Goal: Task Accomplishment & Management: Use online tool/utility

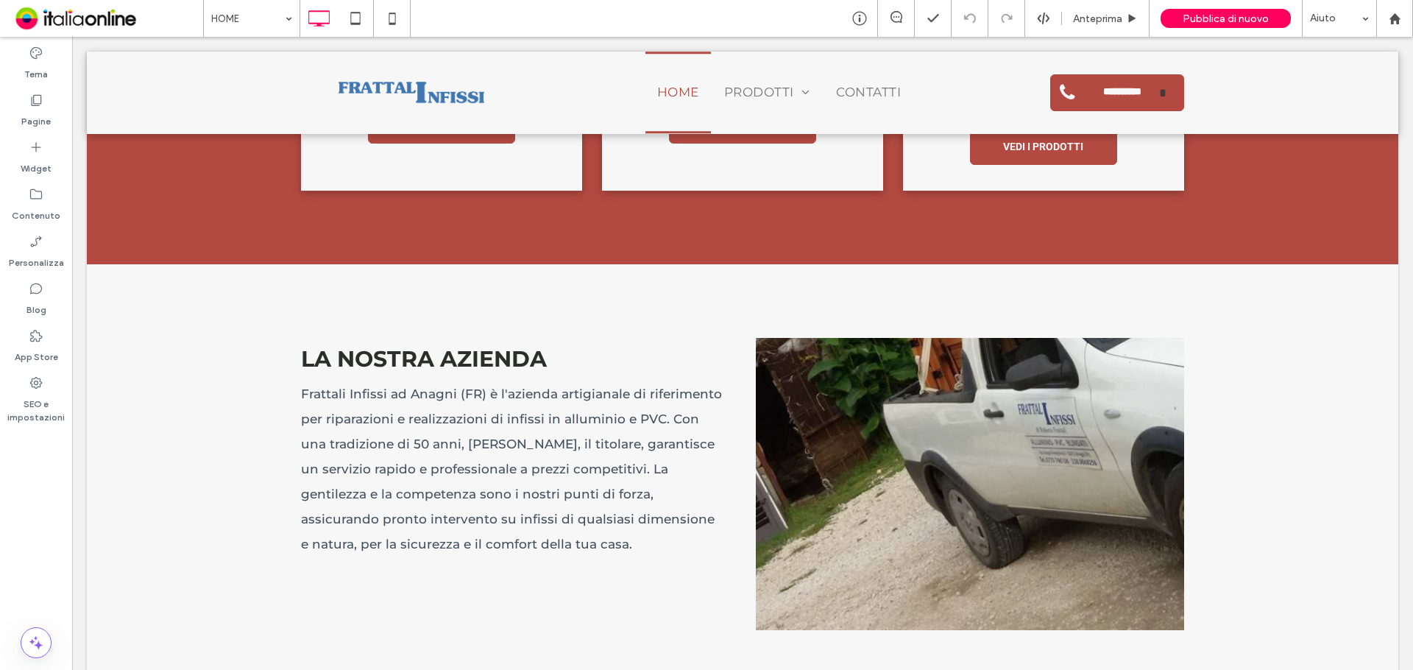
scroll to position [1030, 0]
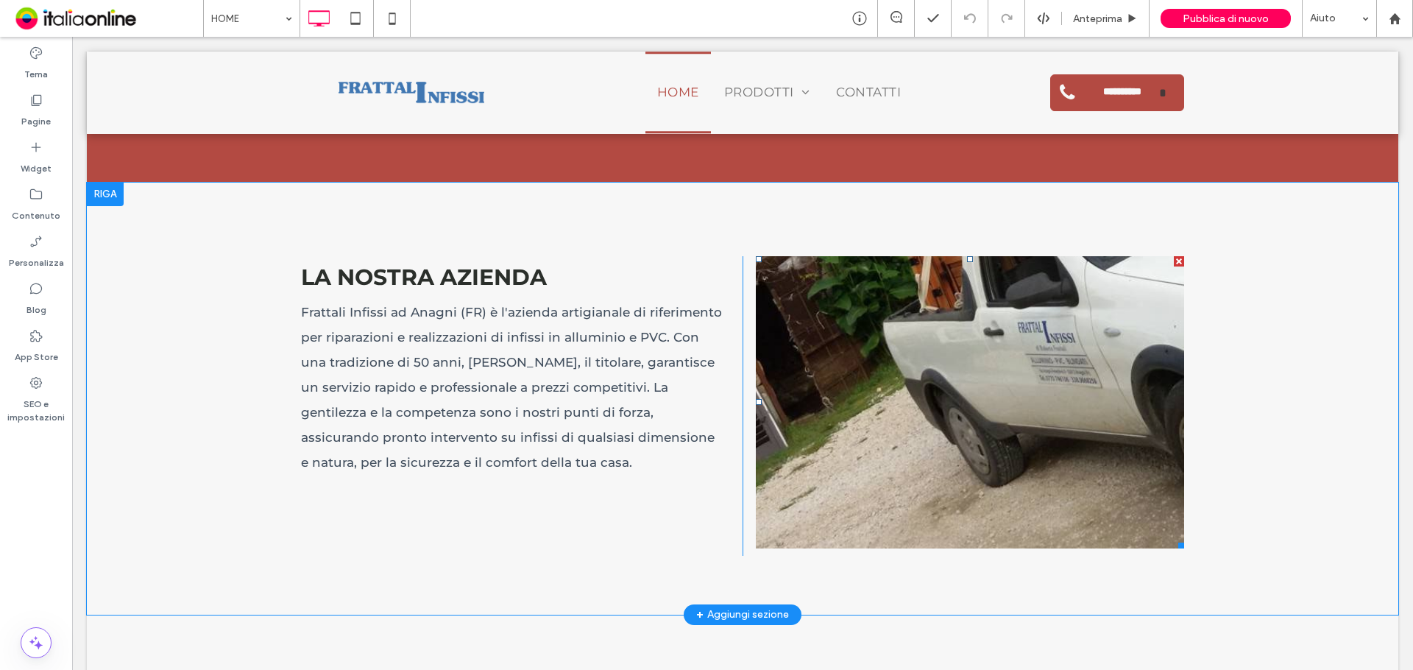
click at [1037, 328] on link at bounding box center [970, 402] width 428 height 292
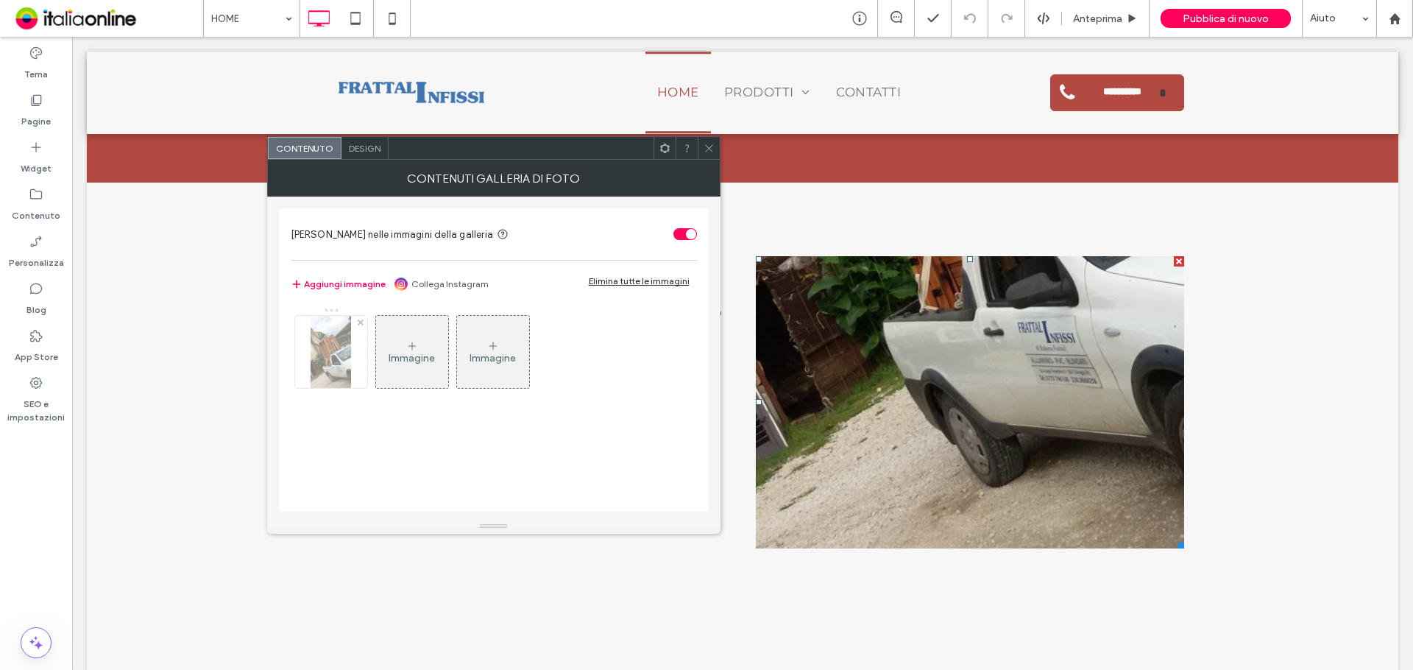
click at [337, 364] on img at bounding box center [331, 352] width 40 height 72
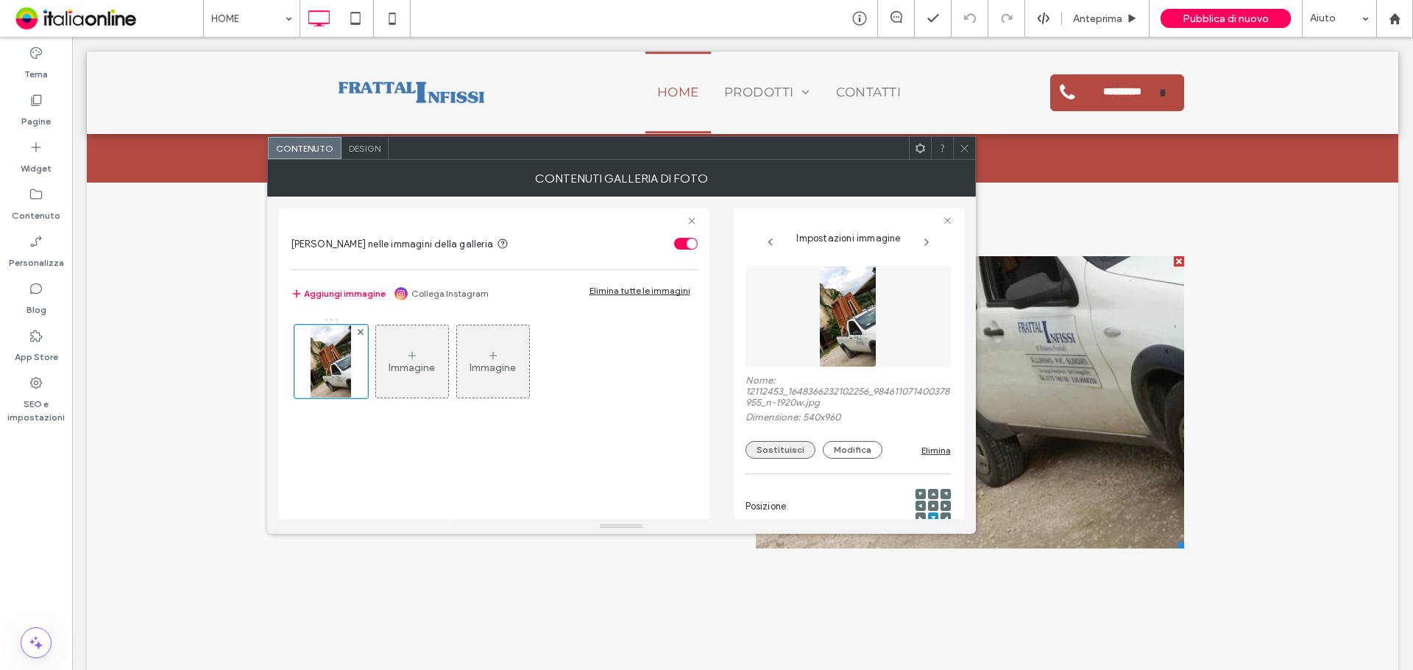
click at [775, 443] on button "Sostituisci" at bounding box center [781, 450] width 70 height 18
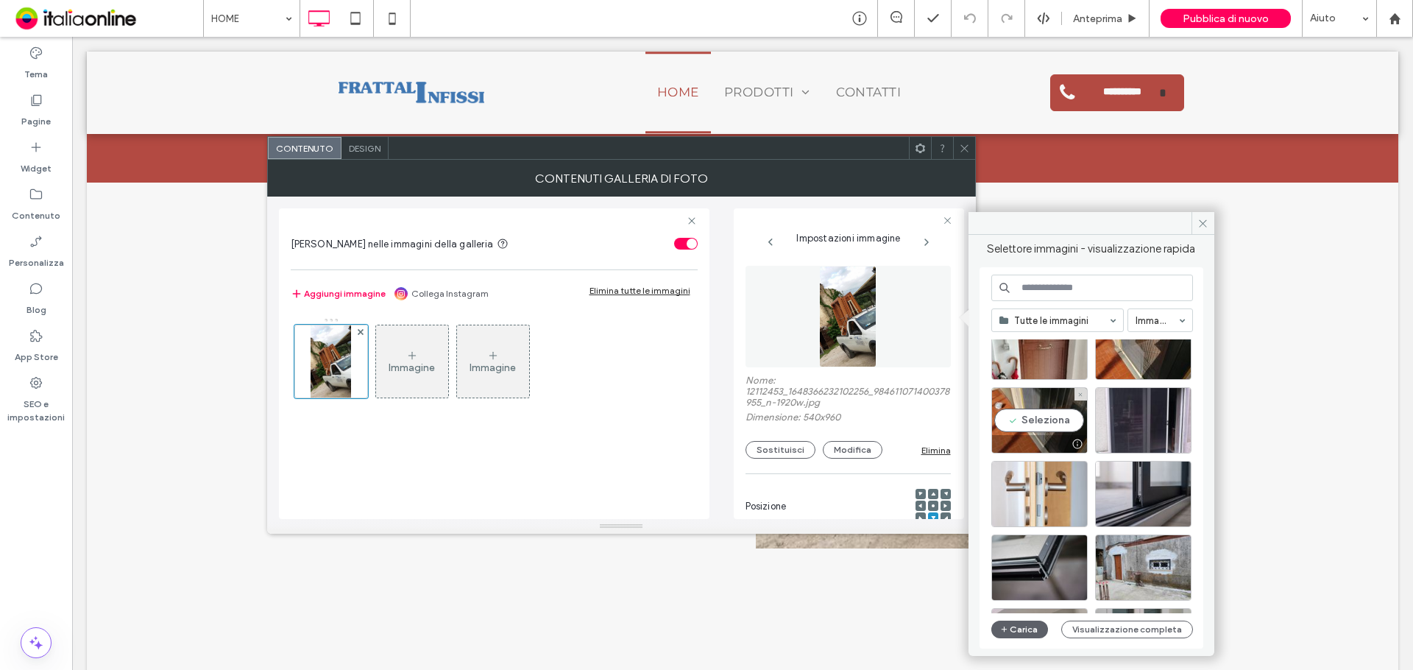
scroll to position [74, 0]
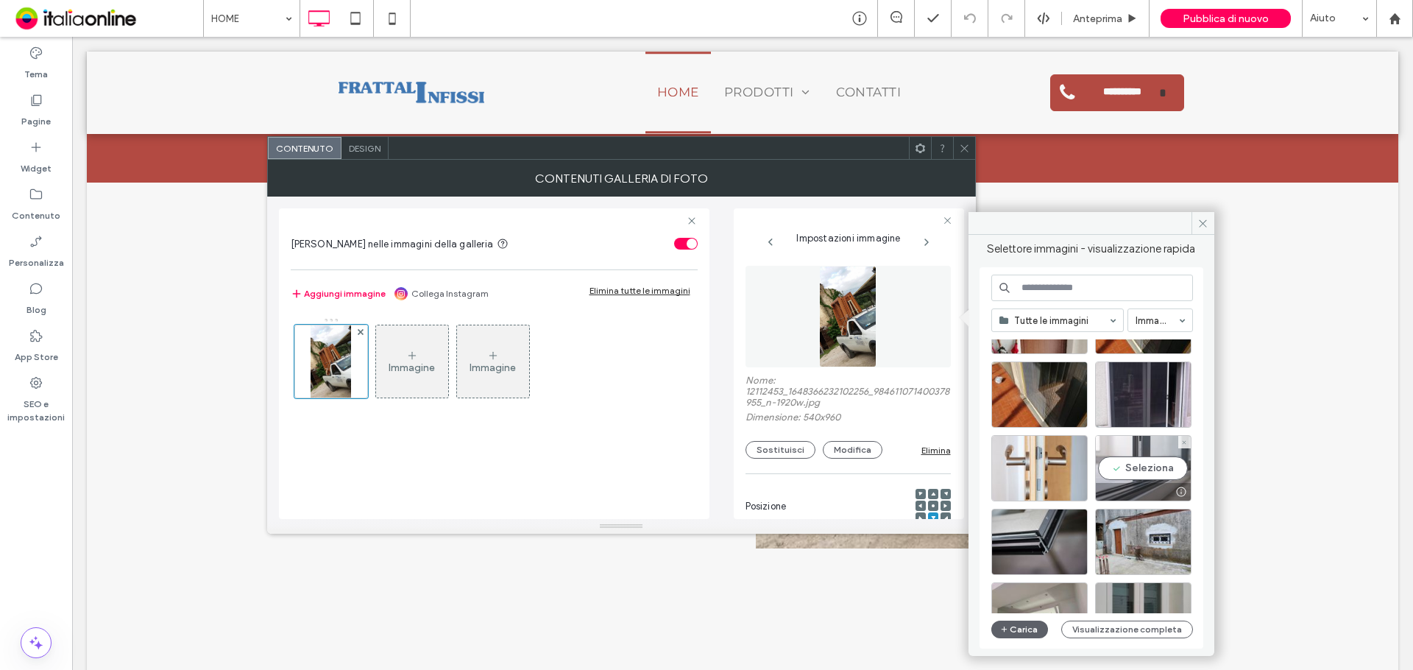
click at [1168, 467] on div "Seleziona" at bounding box center [1143, 468] width 96 height 66
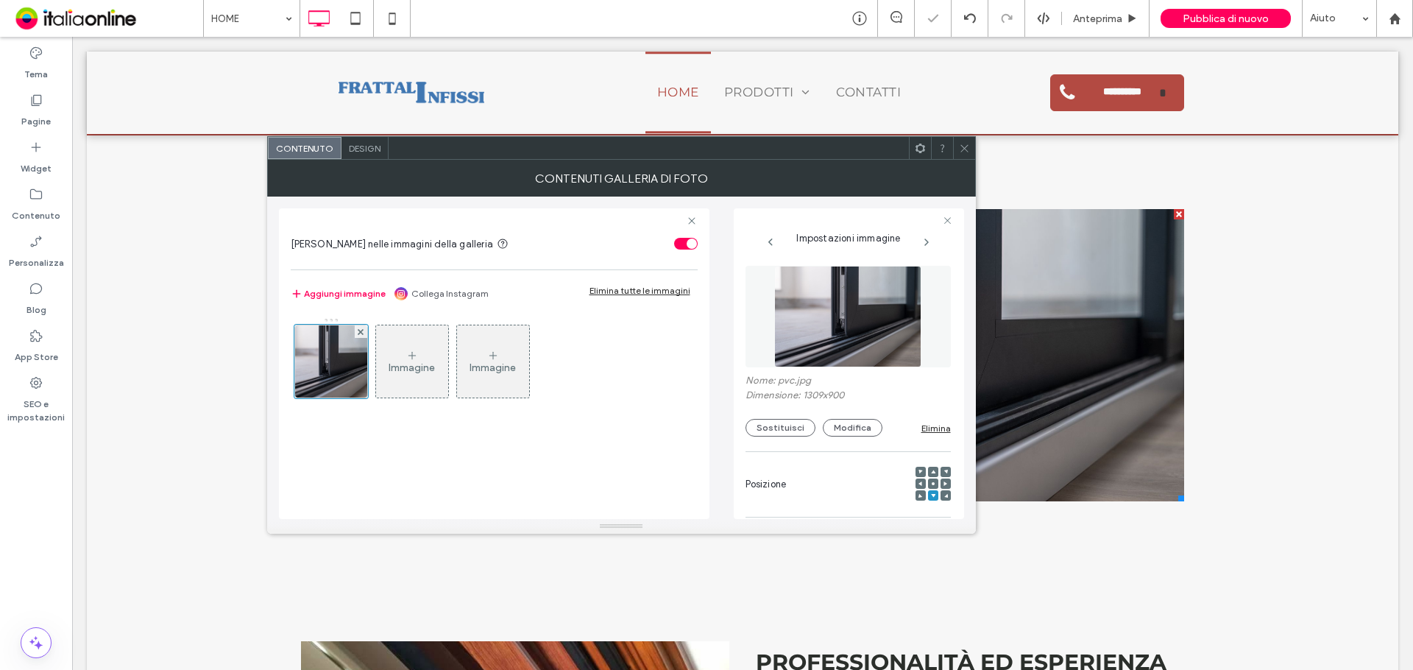
scroll to position [1104, 0]
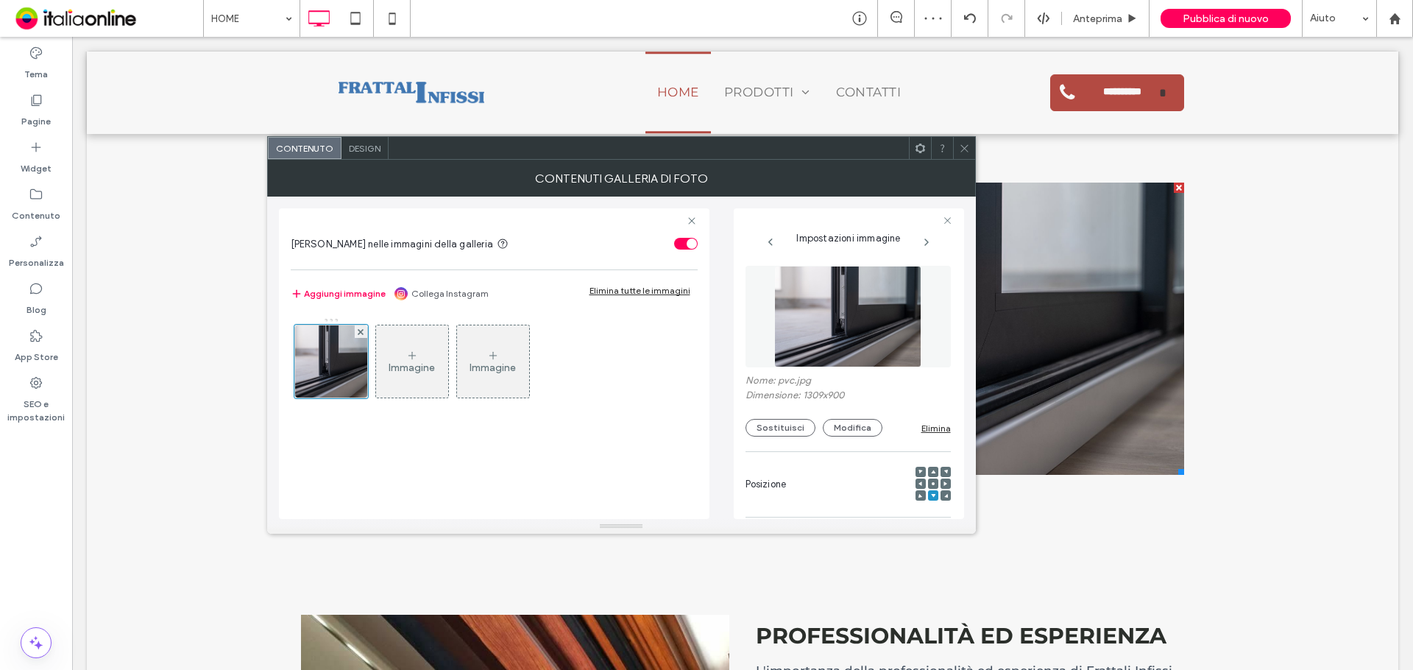
click at [959, 151] on icon at bounding box center [964, 148] width 11 height 11
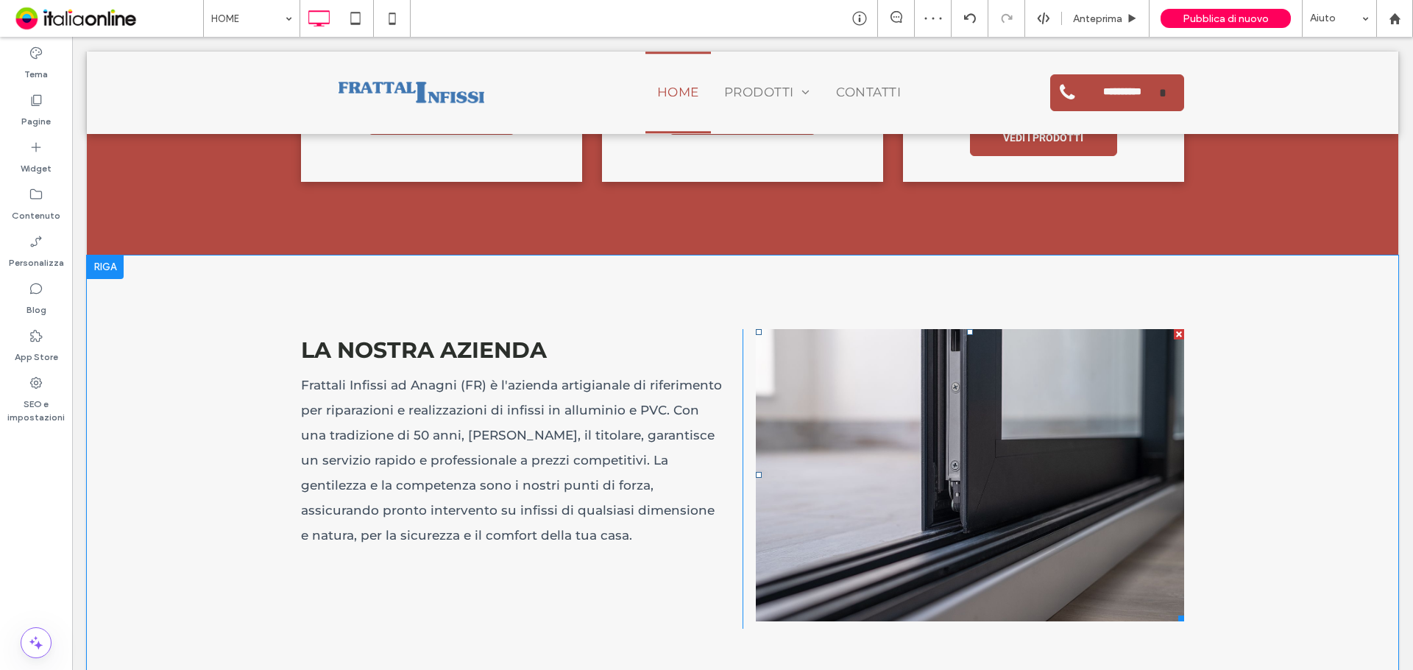
scroll to position [957, 0]
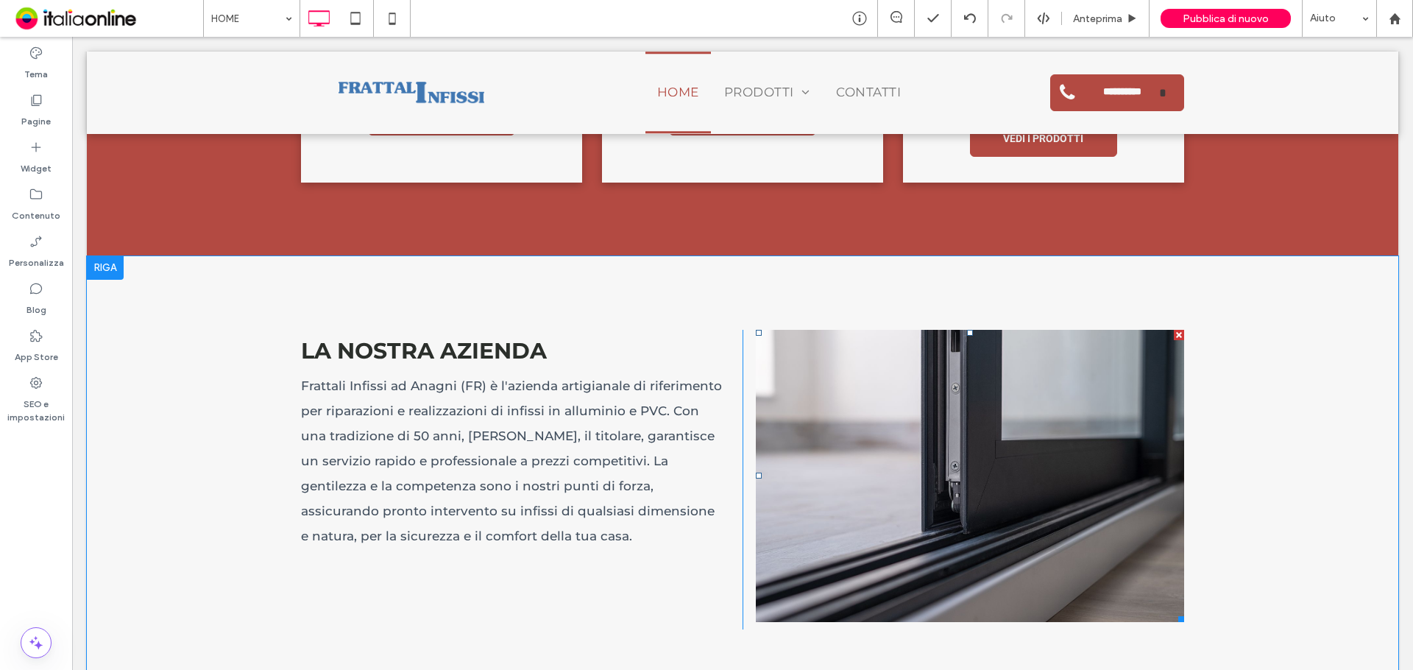
click at [1046, 393] on link at bounding box center [970, 476] width 428 height 292
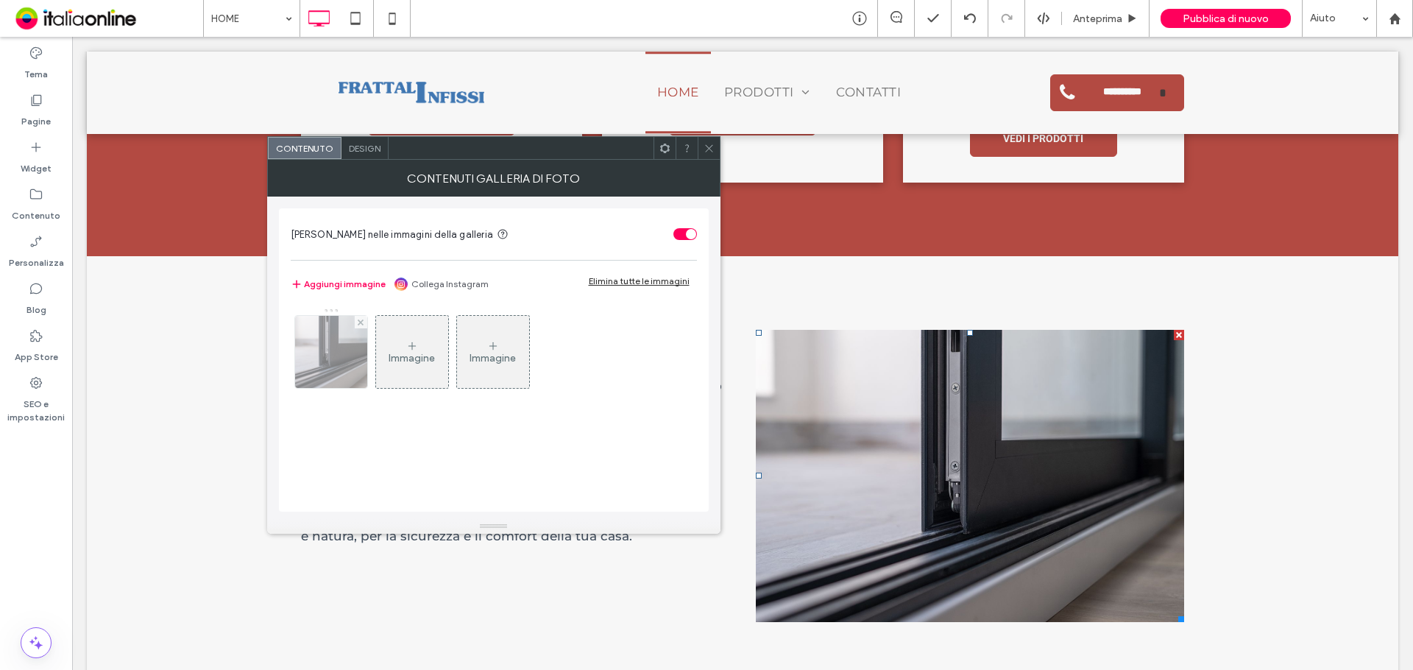
click at [345, 366] on img at bounding box center [330, 352] width 105 height 72
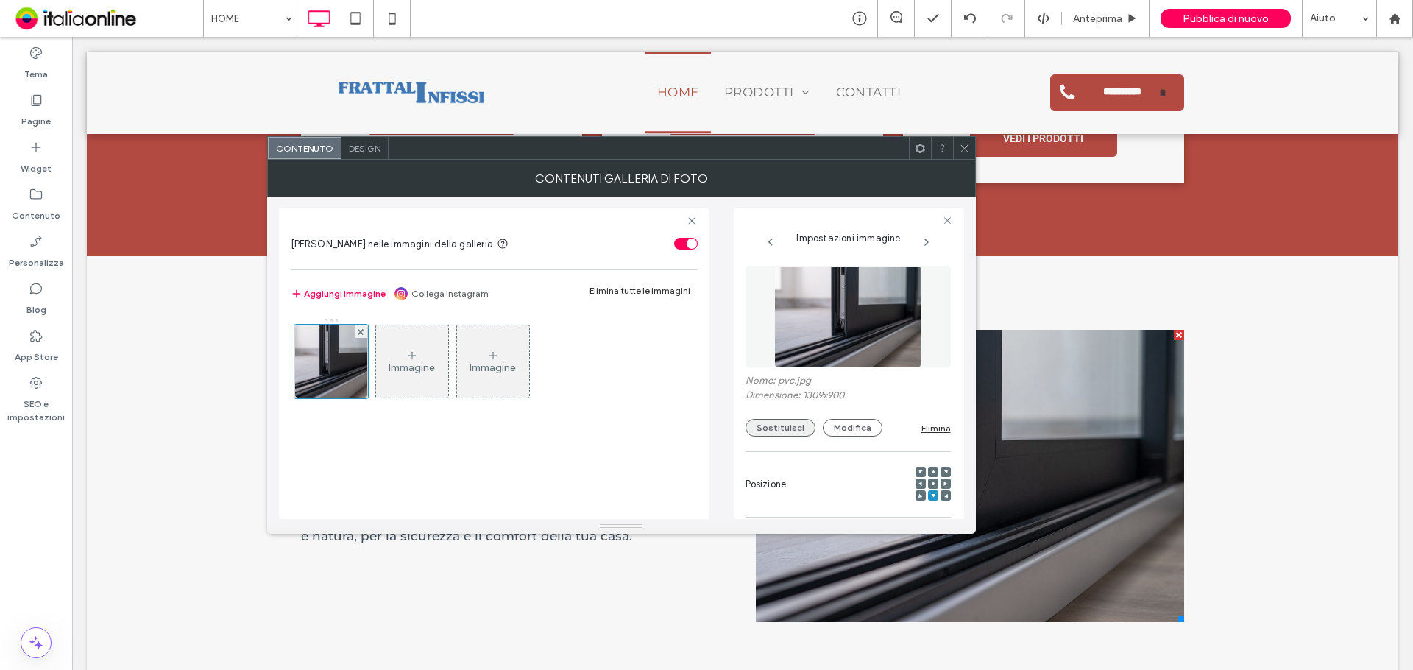
click at [781, 423] on button "Sostituisci" at bounding box center [781, 428] width 70 height 18
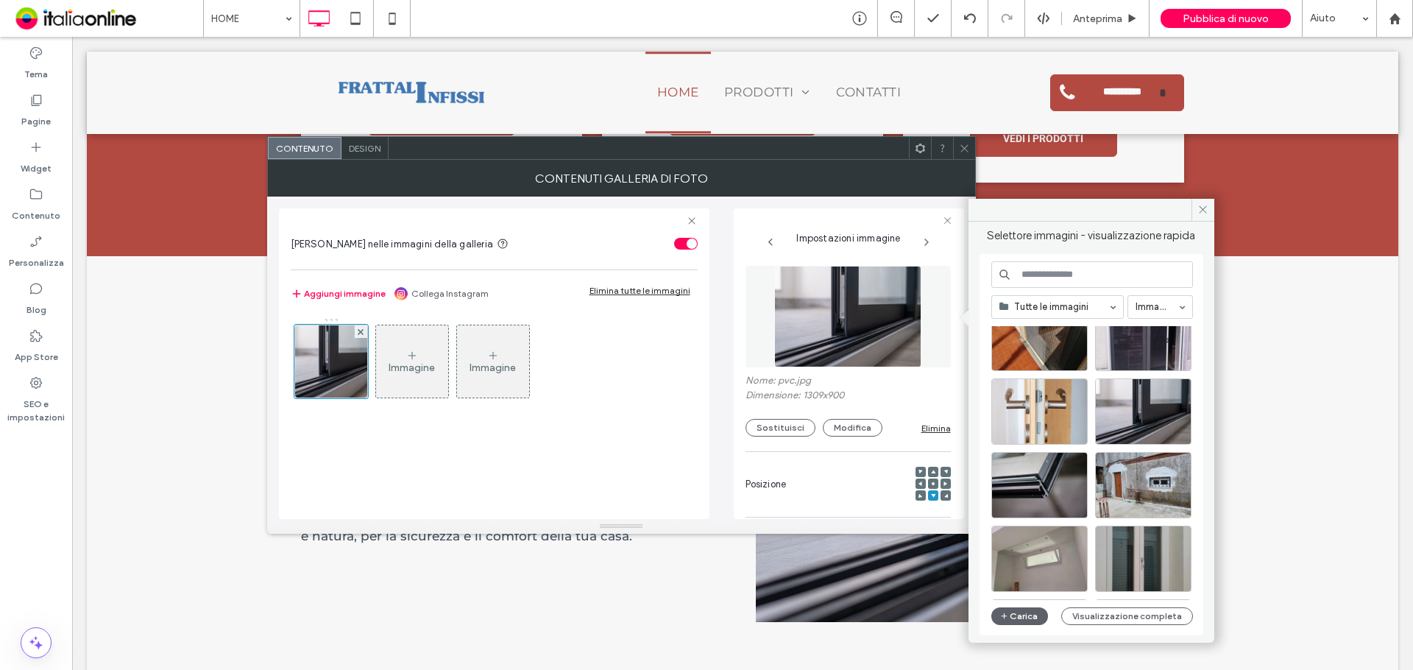
scroll to position [116, 0]
click at [1050, 421] on div "Seleziona" at bounding box center [1039, 412] width 96 height 66
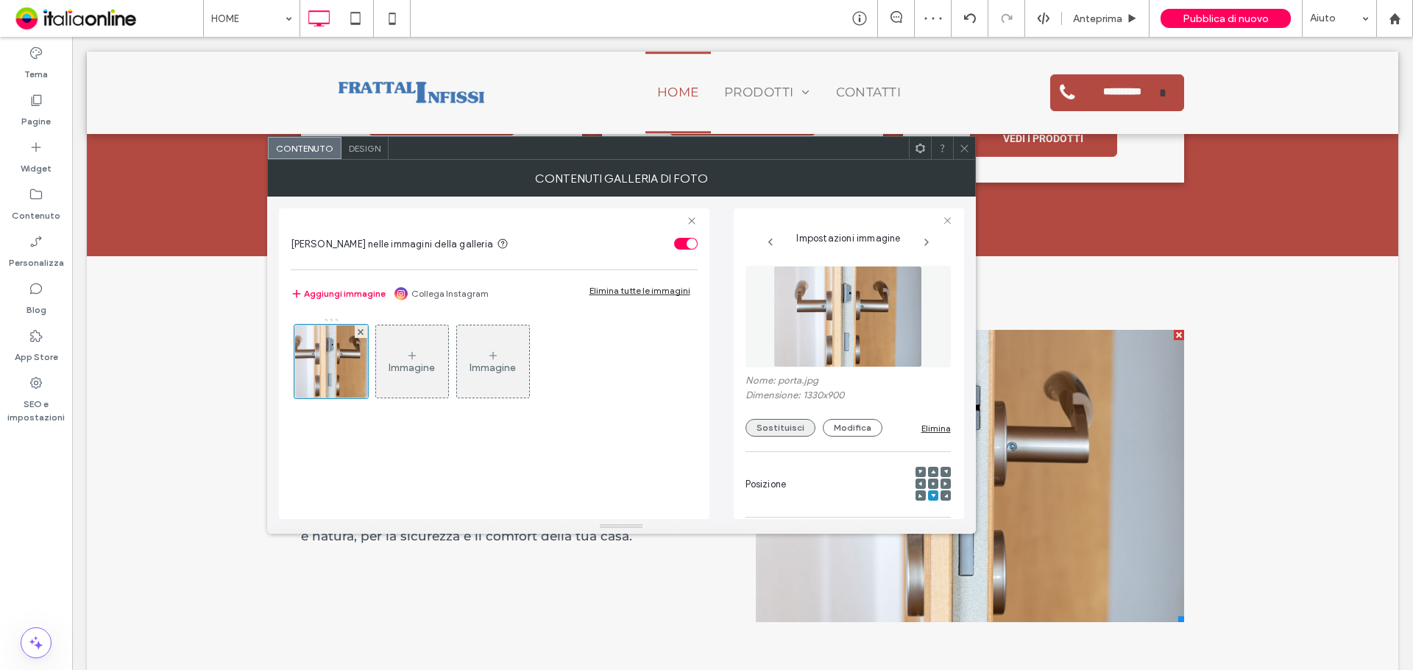
click at [777, 427] on button "Sostituisci" at bounding box center [781, 428] width 70 height 18
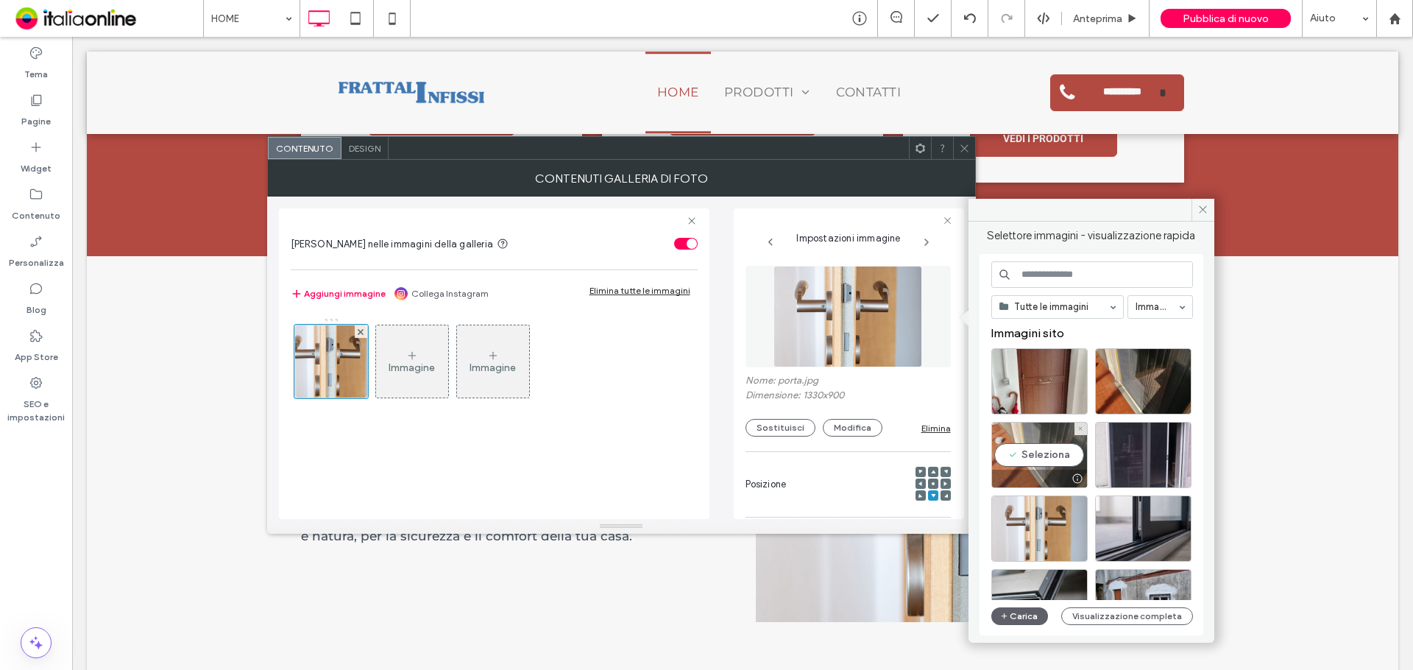
scroll to position [74, 0]
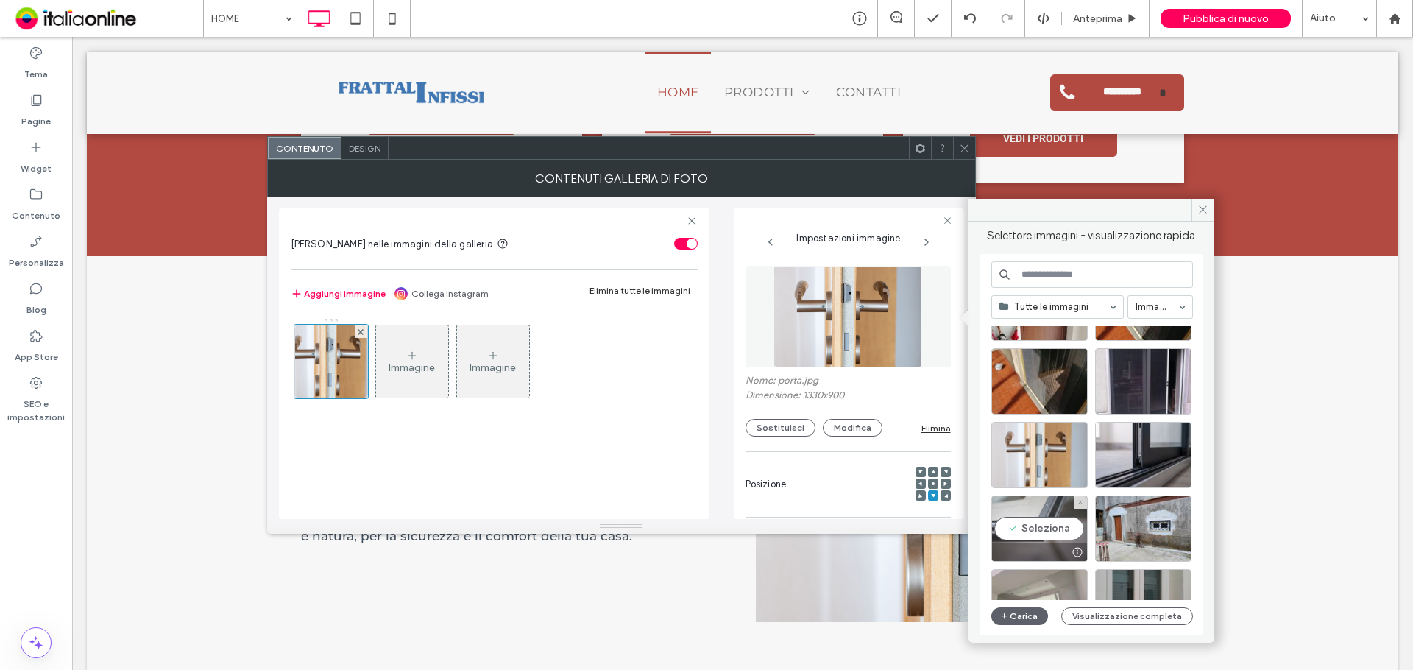
click at [1054, 523] on div "Seleziona" at bounding box center [1039, 528] width 96 height 66
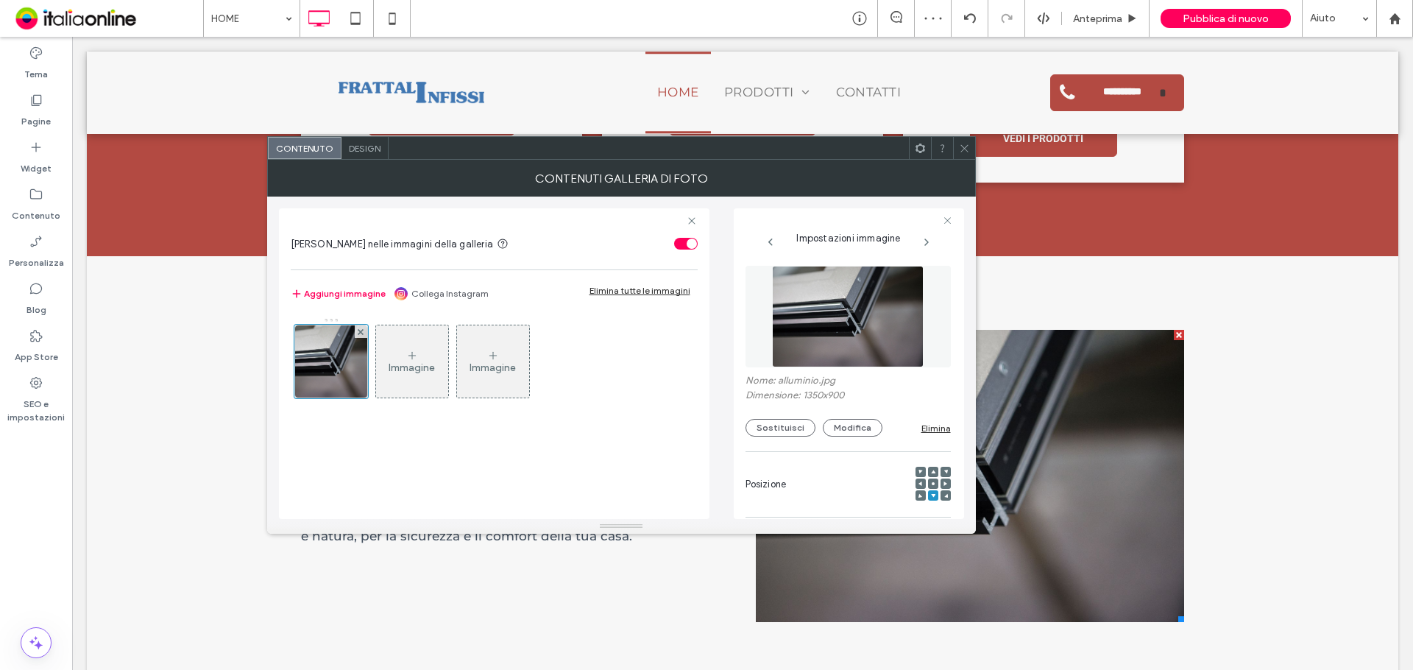
click at [962, 158] on span at bounding box center [964, 148] width 11 height 22
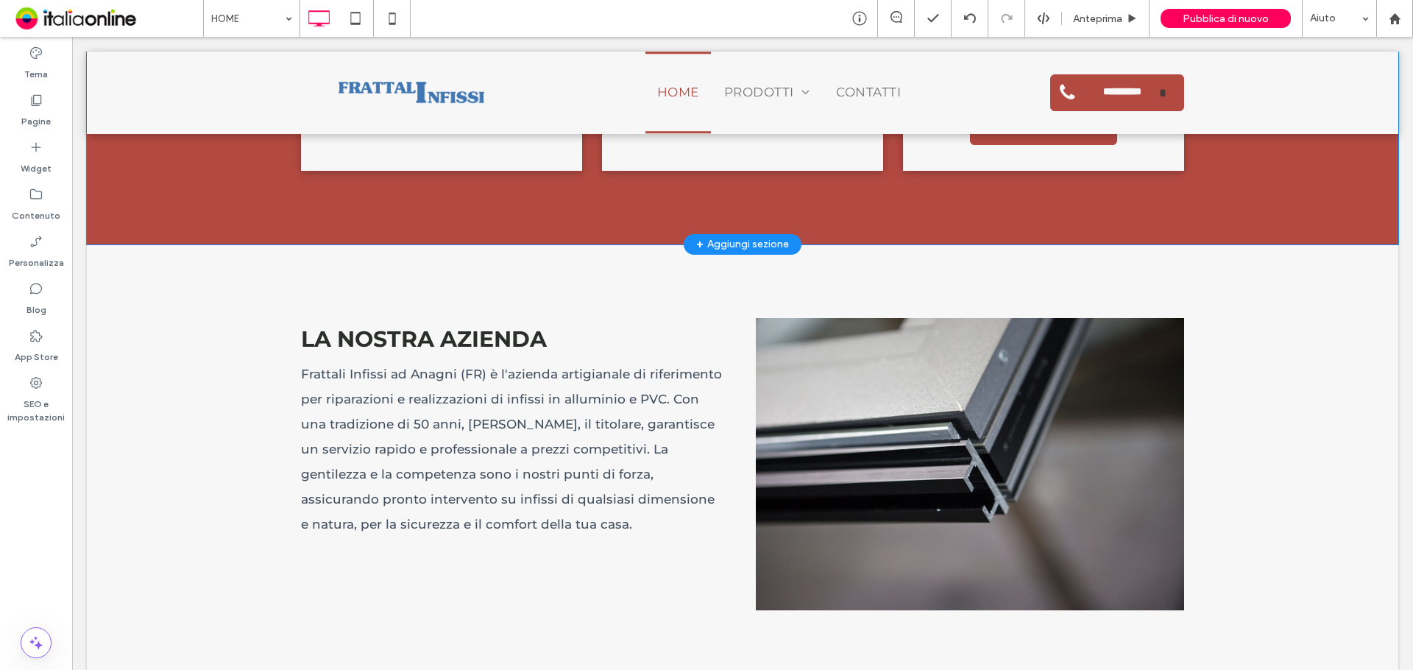
scroll to position [883, 0]
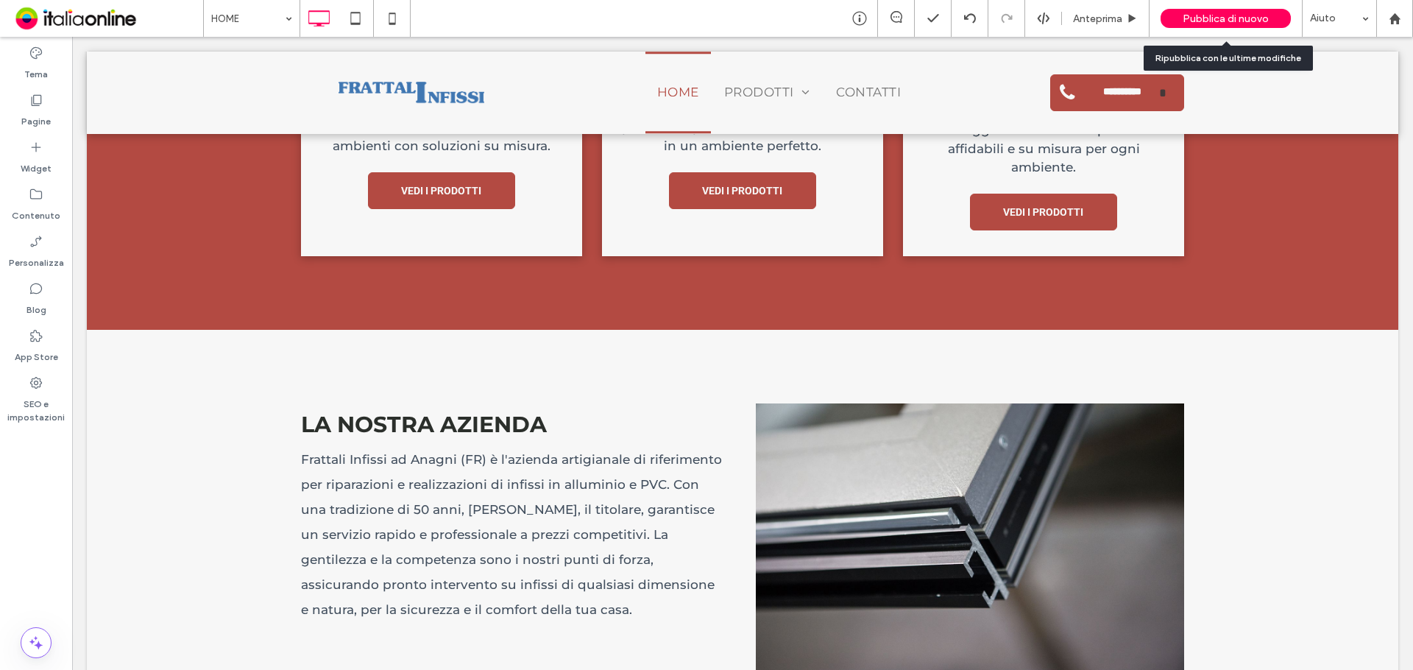
click at [1251, 14] on span "Pubblica di nuovo" at bounding box center [1226, 19] width 86 height 13
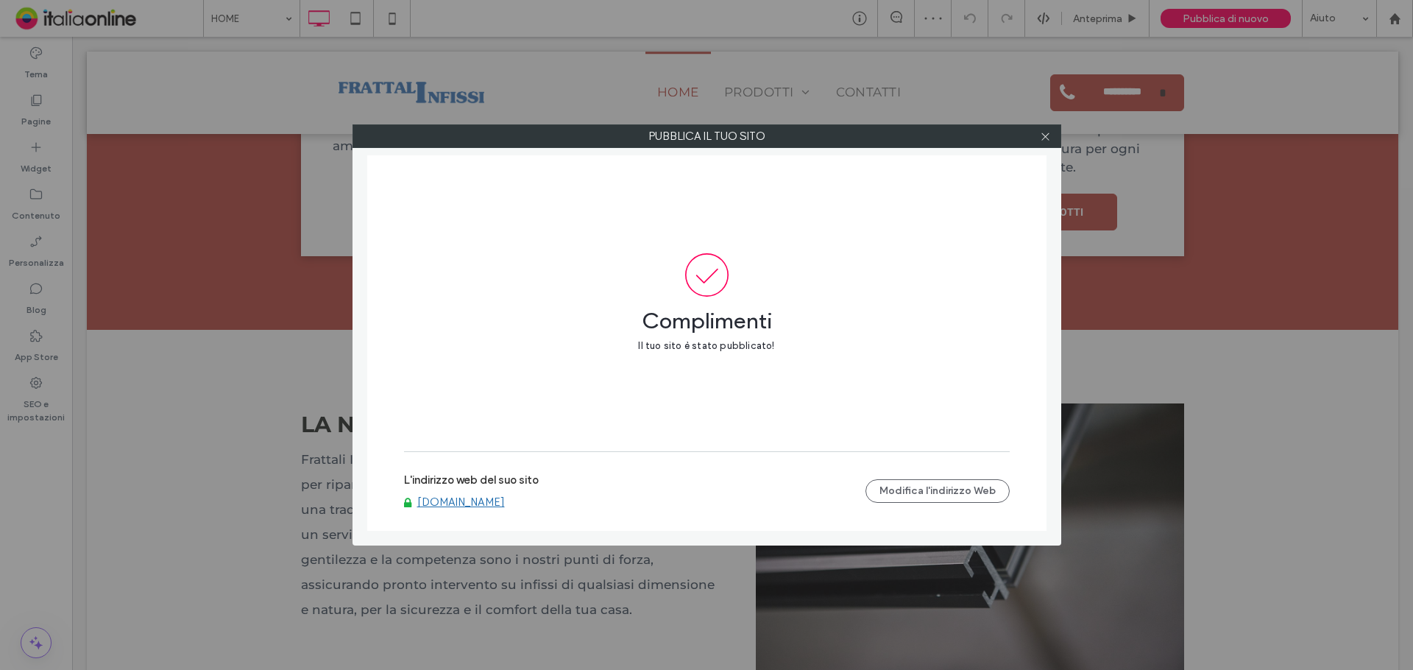
click at [504, 505] on link "www.infissifrattali.com" at bounding box center [461, 501] width 88 height 13
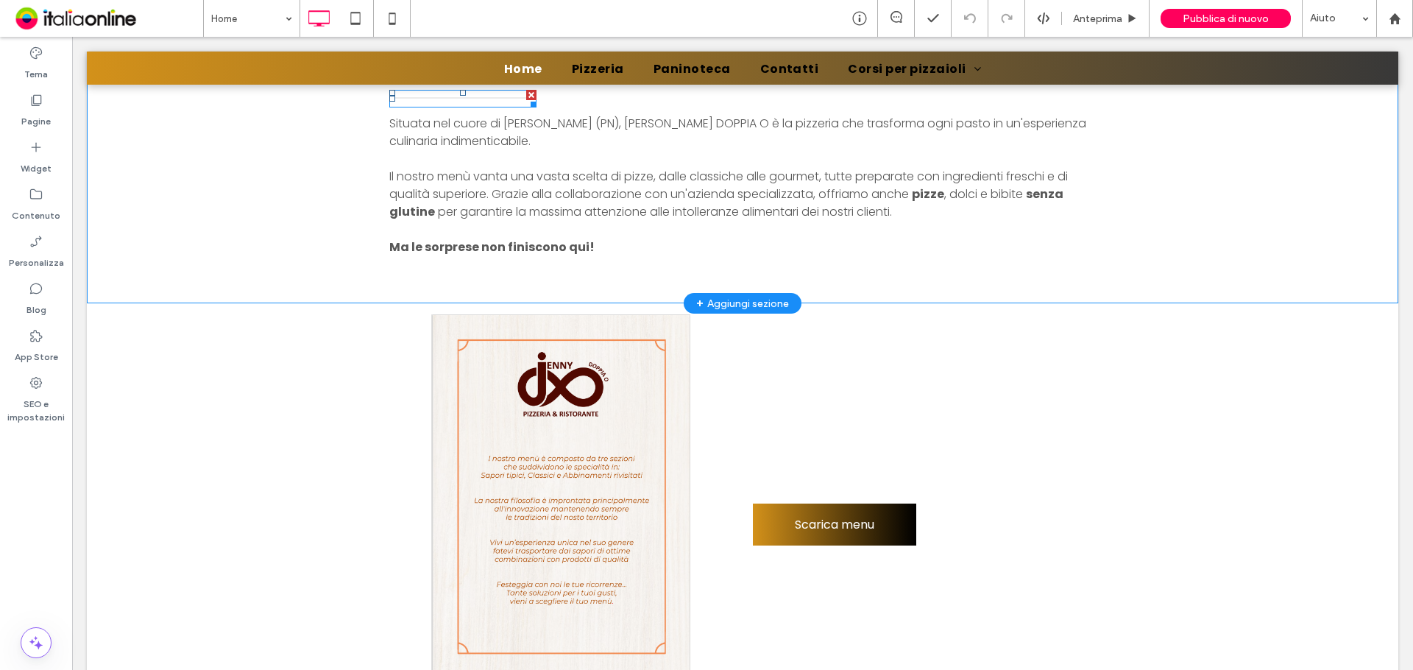
scroll to position [662, 0]
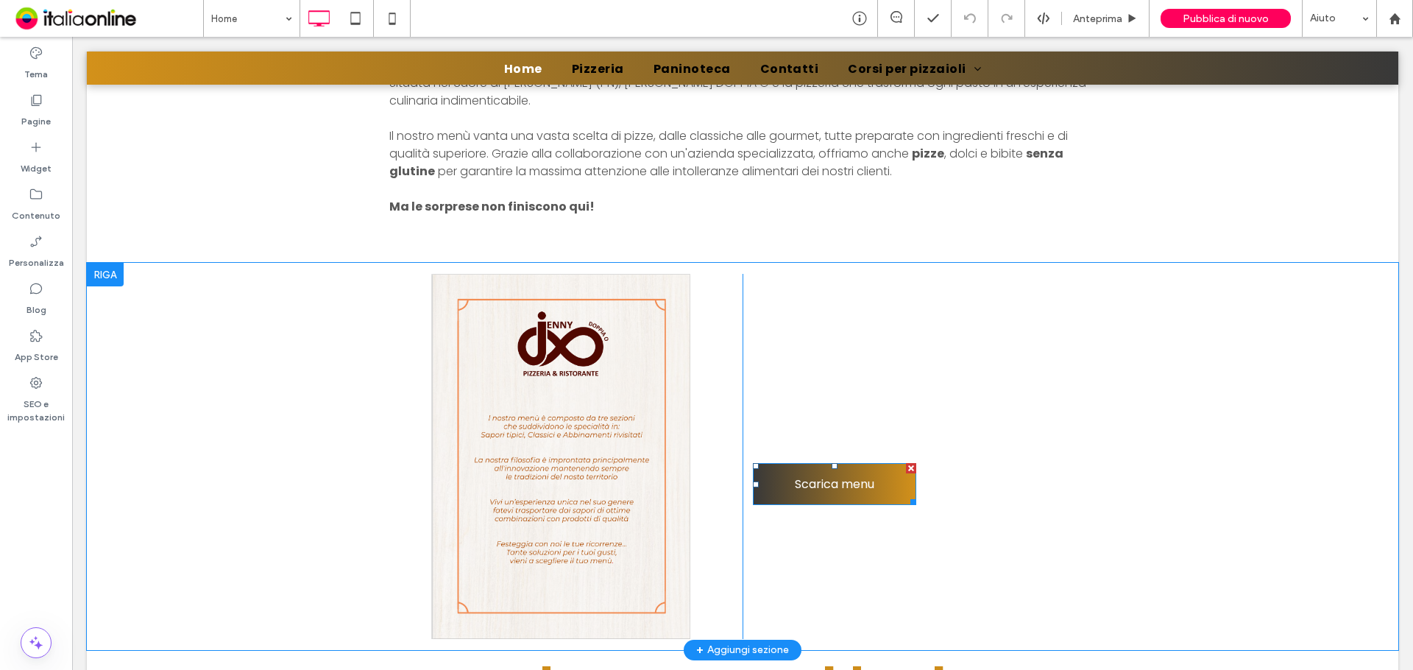
click at [810, 472] on link "Scarica menu" at bounding box center [834, 484] width 163 height 42
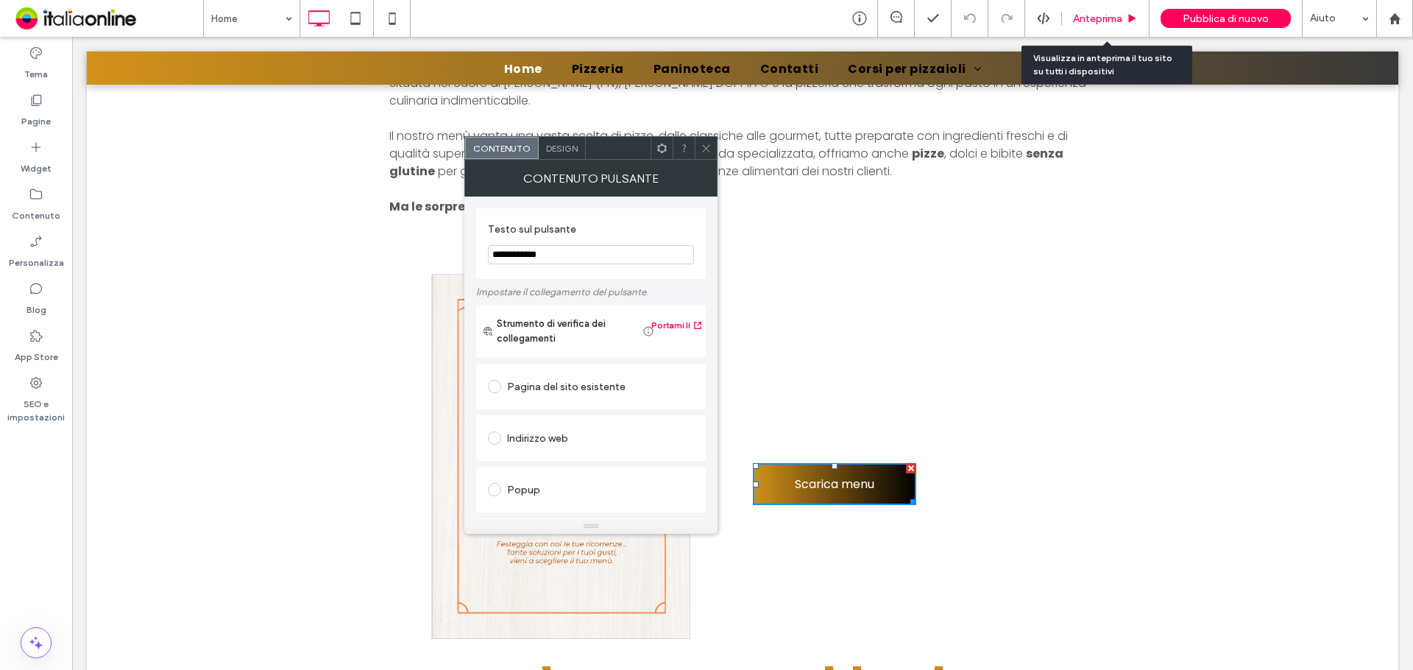
click at [1117, 16] on span "Anteprima" at bounding box center [1097, 19] width 49 height 13
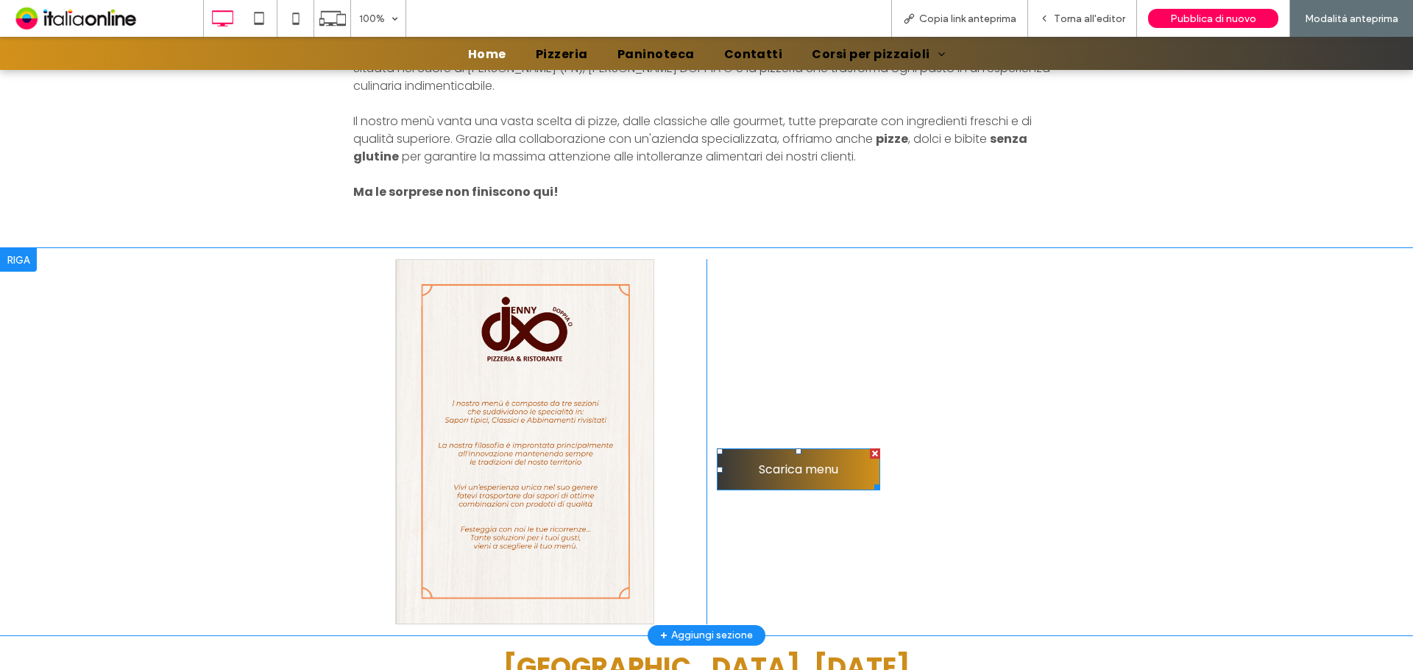
click at [803, 475] on span "Scarica menu" at bounding box center [798, 469] width 79 height 18
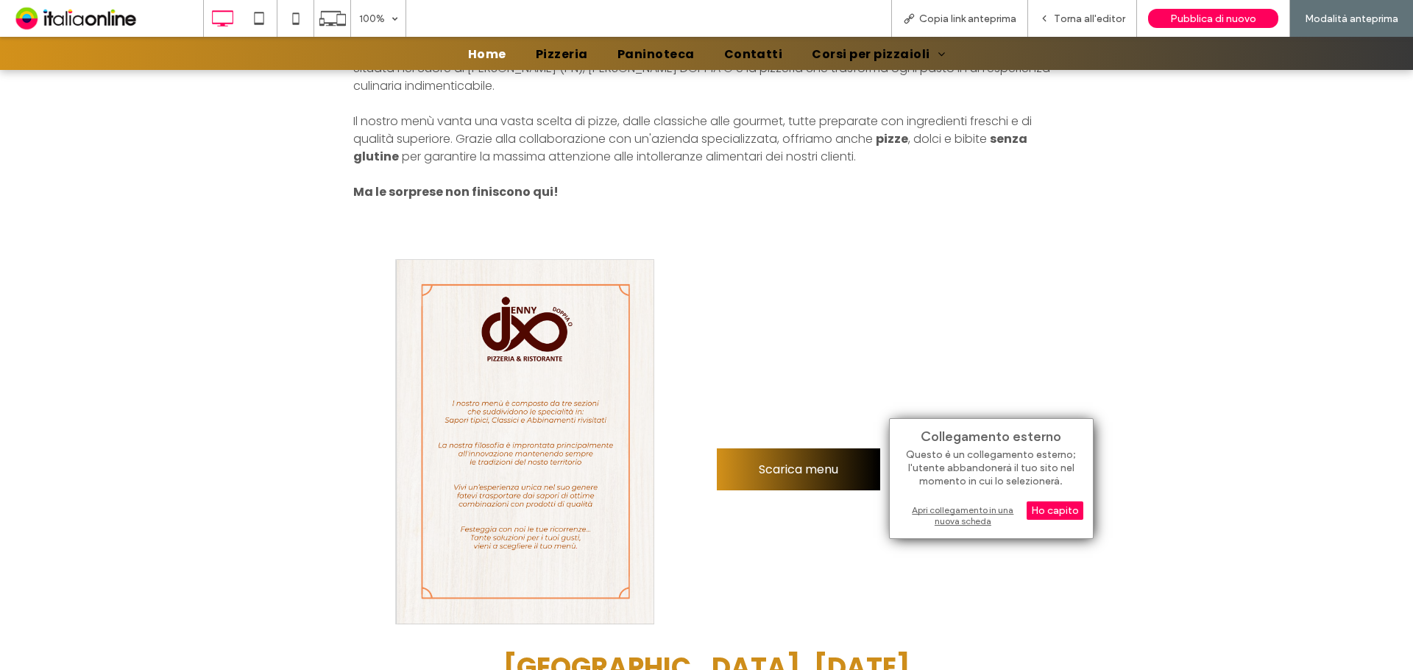
click at [958, 506] on div "Apri collegamento in una nuova scheda" at bounding box center [991, 515] width 184 height 26
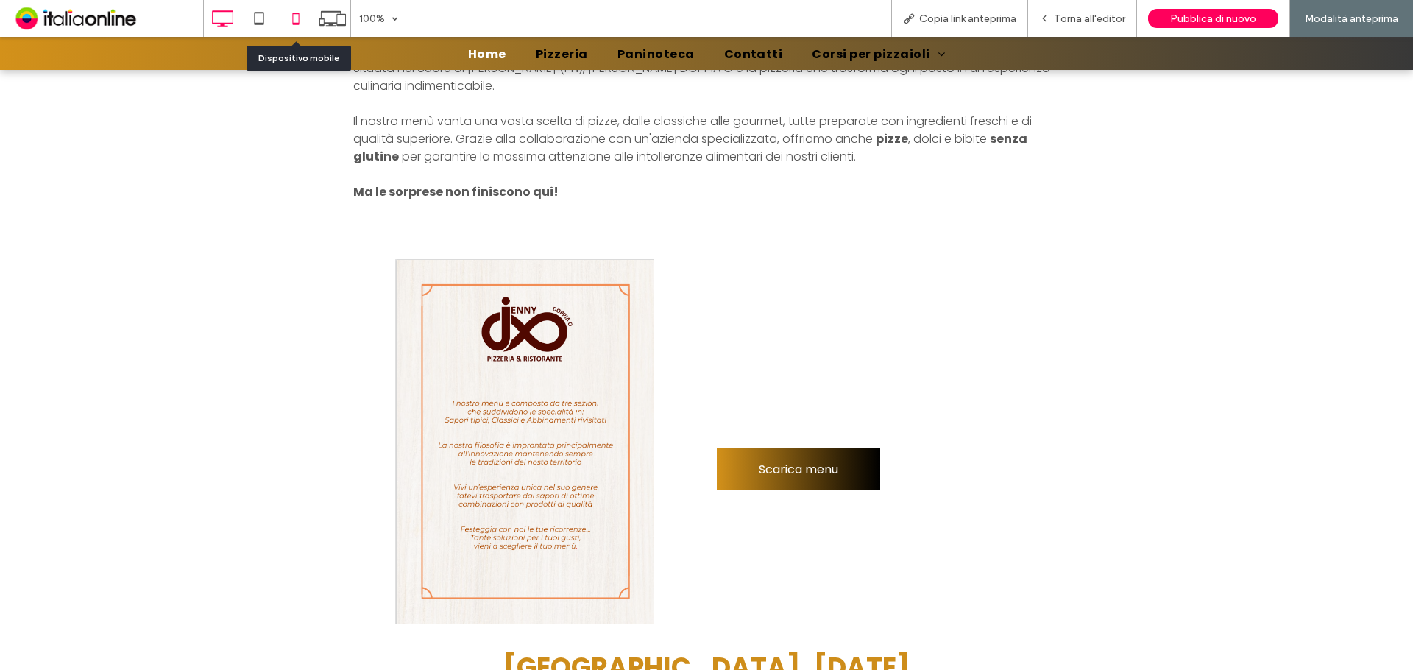
click at [283, 13] on icon at bounding box center [295, 18] width 29 height 29
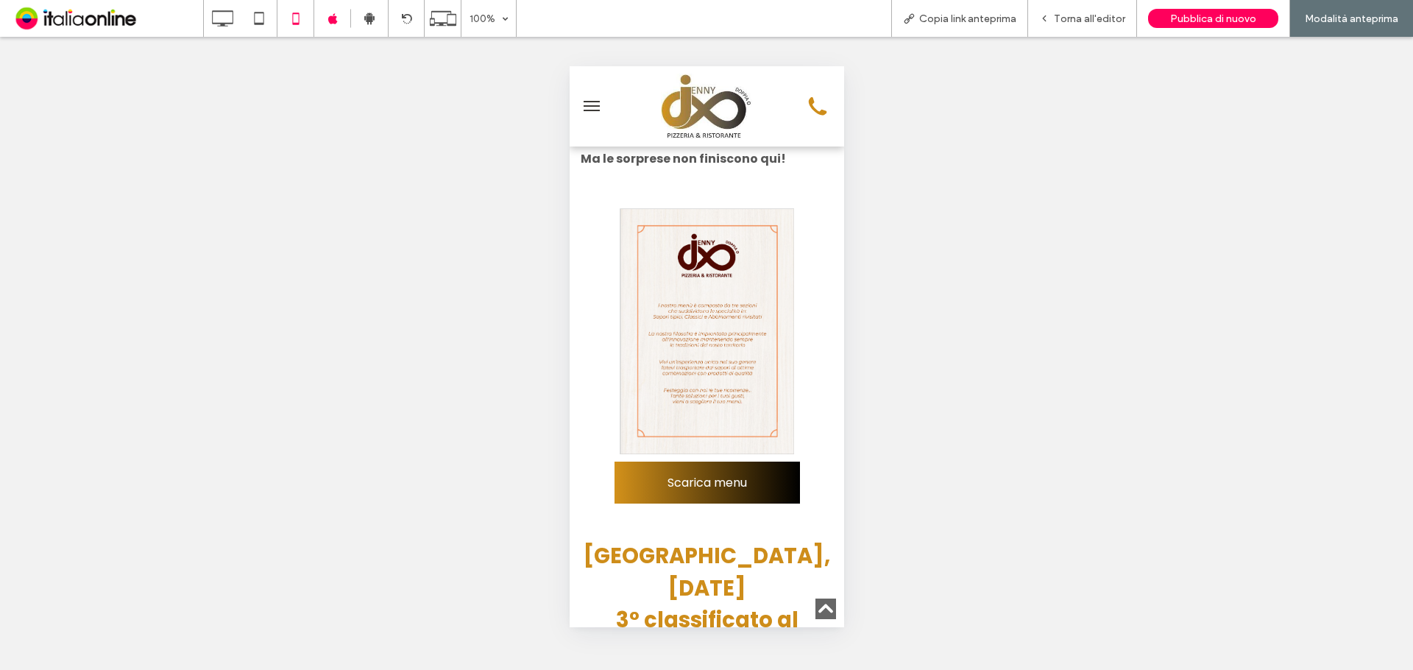
scroll to position [662, 0]
click at [1240, 18] on span "Pubblica di nuovo" at bounding box center [1213, 19] width 86 height 13
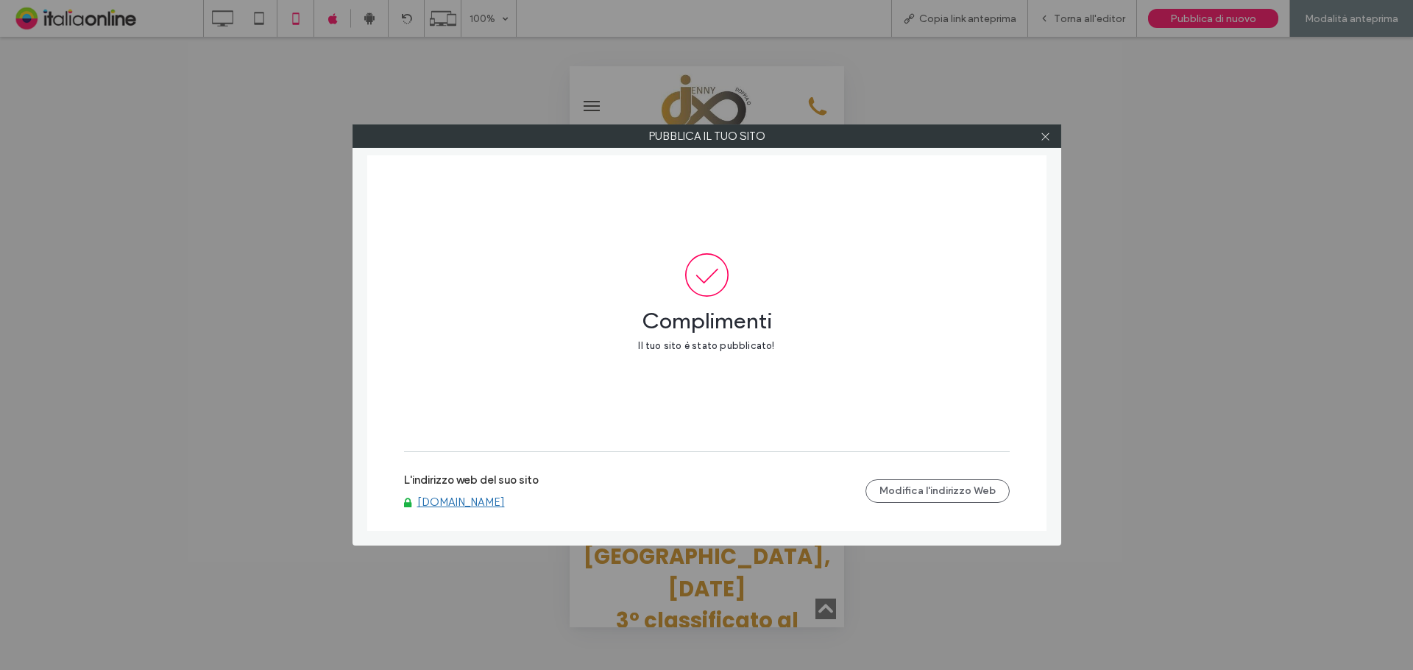
click at [505, 496] on link "[DOMAIN_NAME]" at bounding box center [461, 501] width 88 height 13
